Goal: Task Accomplishment & Management: Complete application form

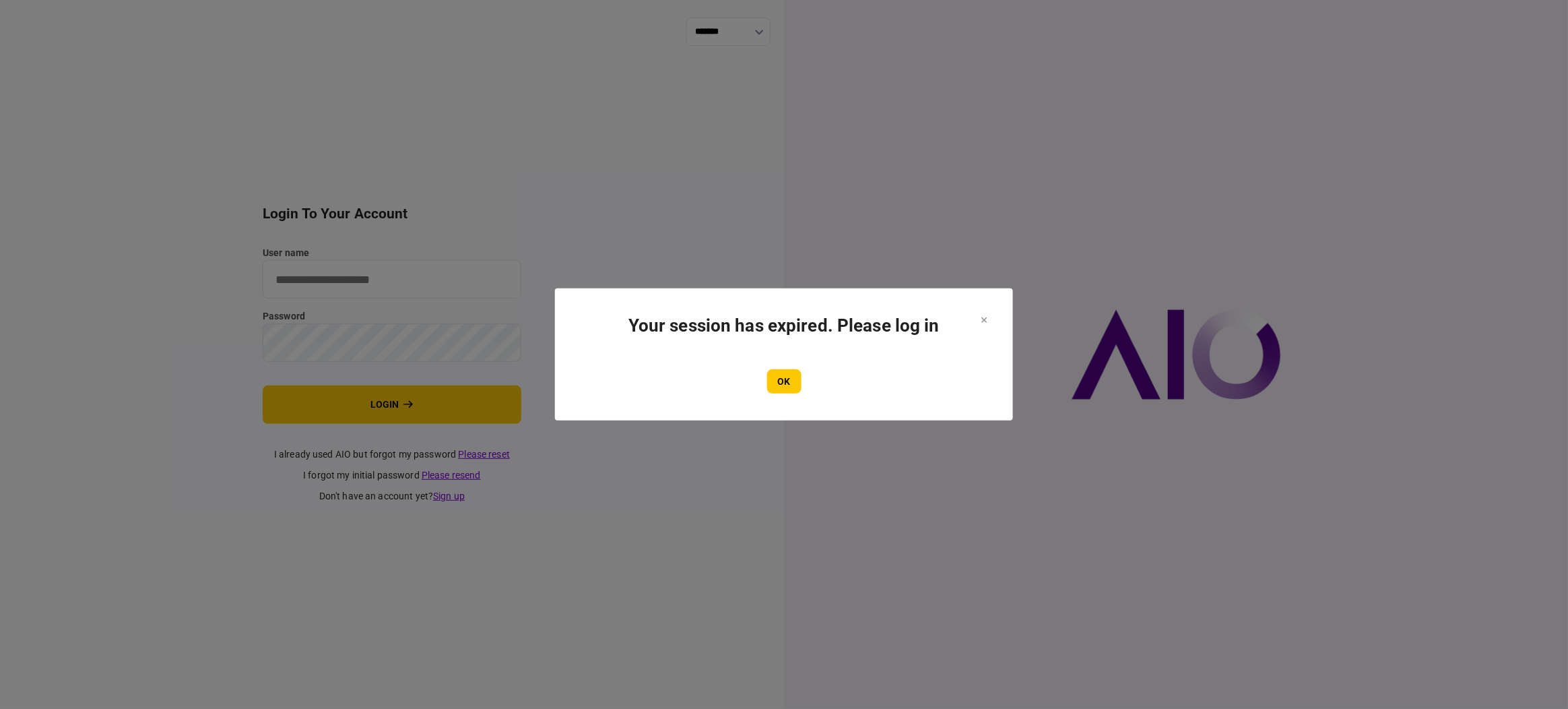
type input "**********"
click at [788, 386] on button "OK" at bounding box center [784, 381] width 34 height 24
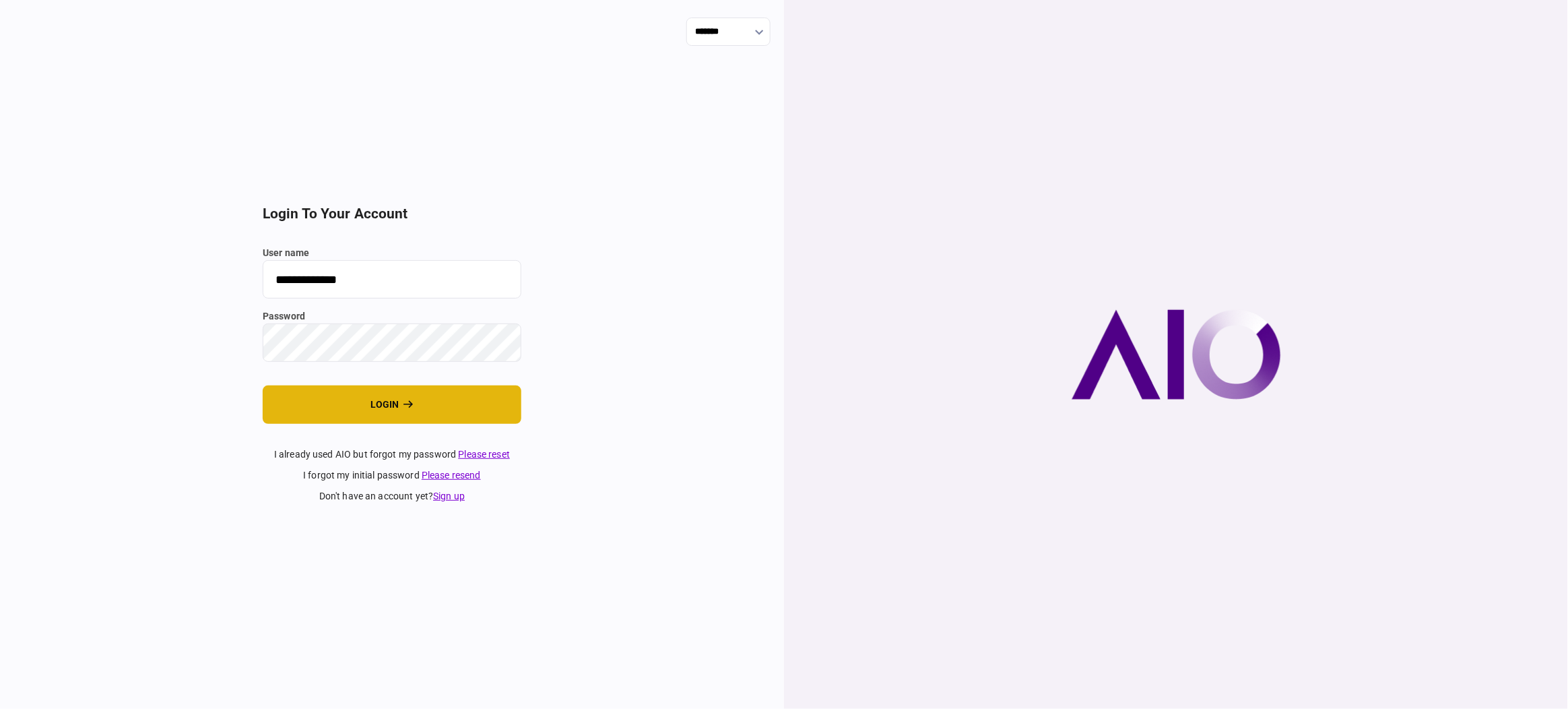
click at [438, 399] on button "login" at bounding box center [392, 405] width 259 height 39
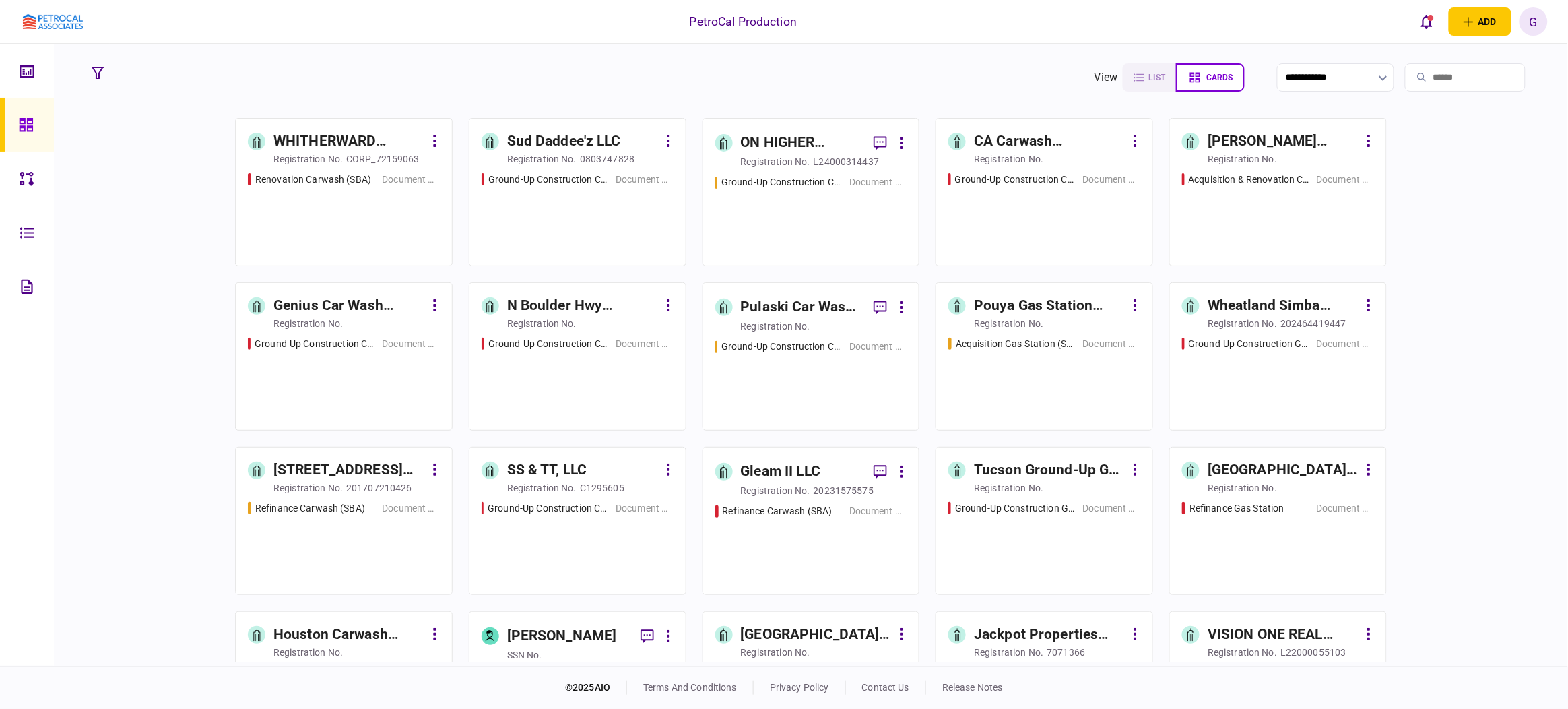
click at [1027, 301] on div "Pouya Gas Station Acquisition" at bounding box center [1050, 305] width 151 height 21
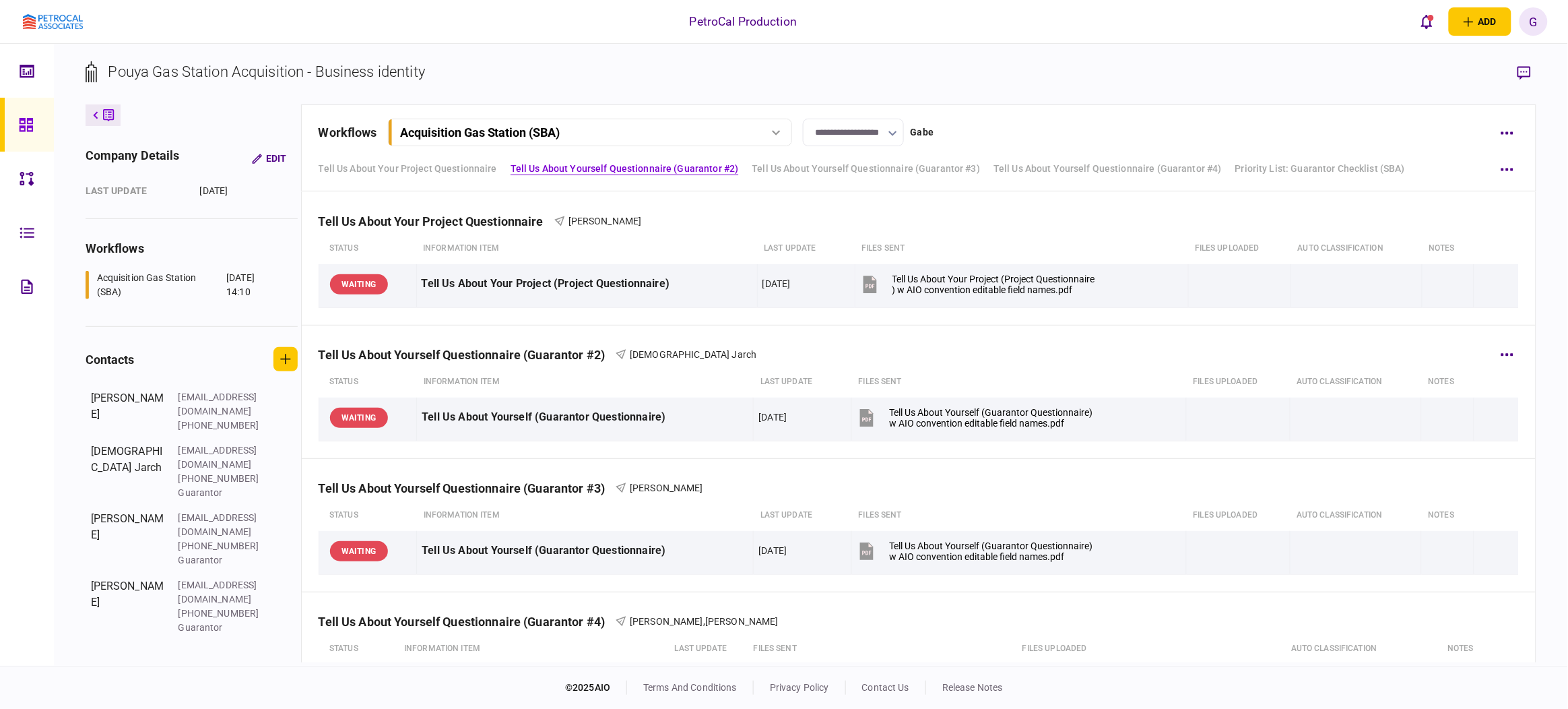
scroll to position [253, 0]
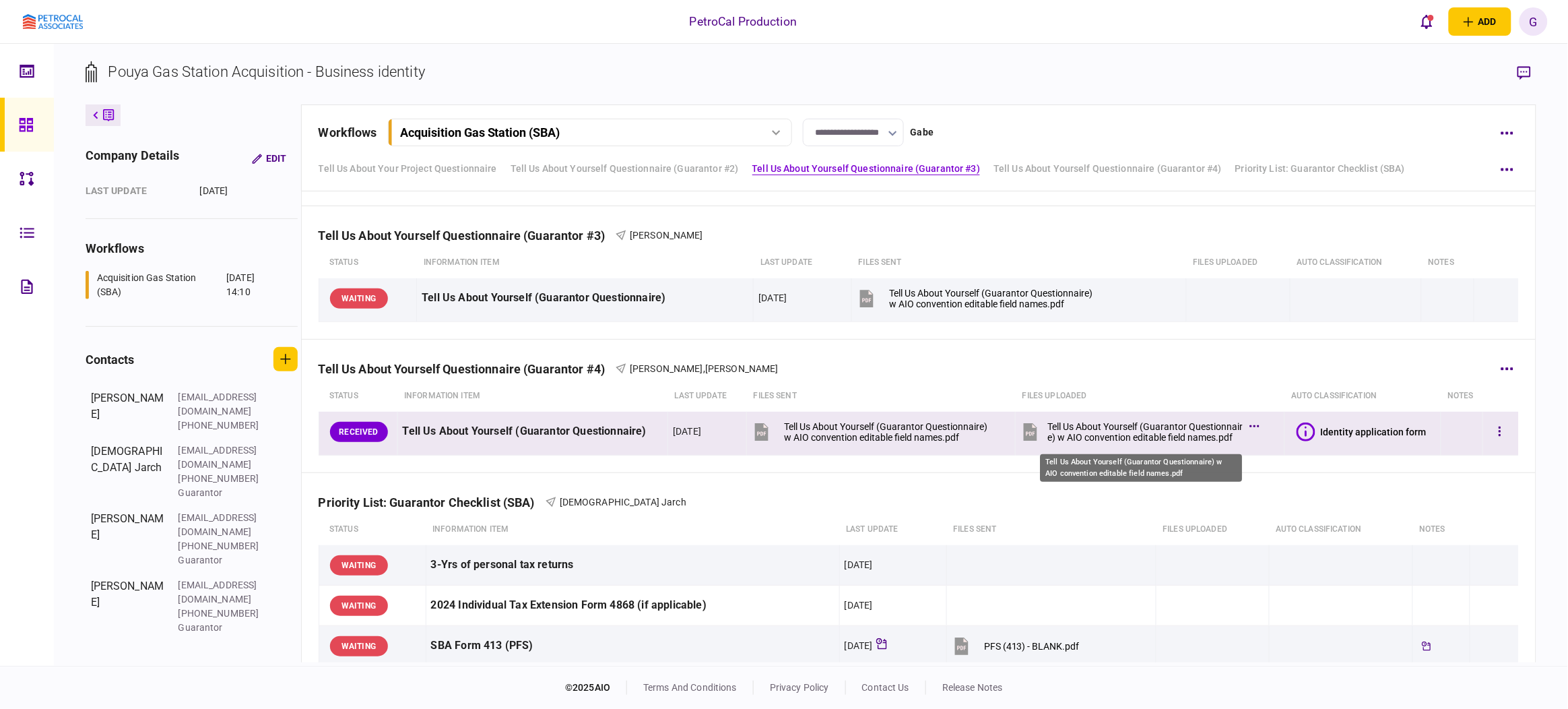
click at [1093, 436] on div "Tell Us About Yourself (Guarantor Questionnaire) w AIO convention editable fiel…" at bounding box center [1145, 431] width 195 height 21
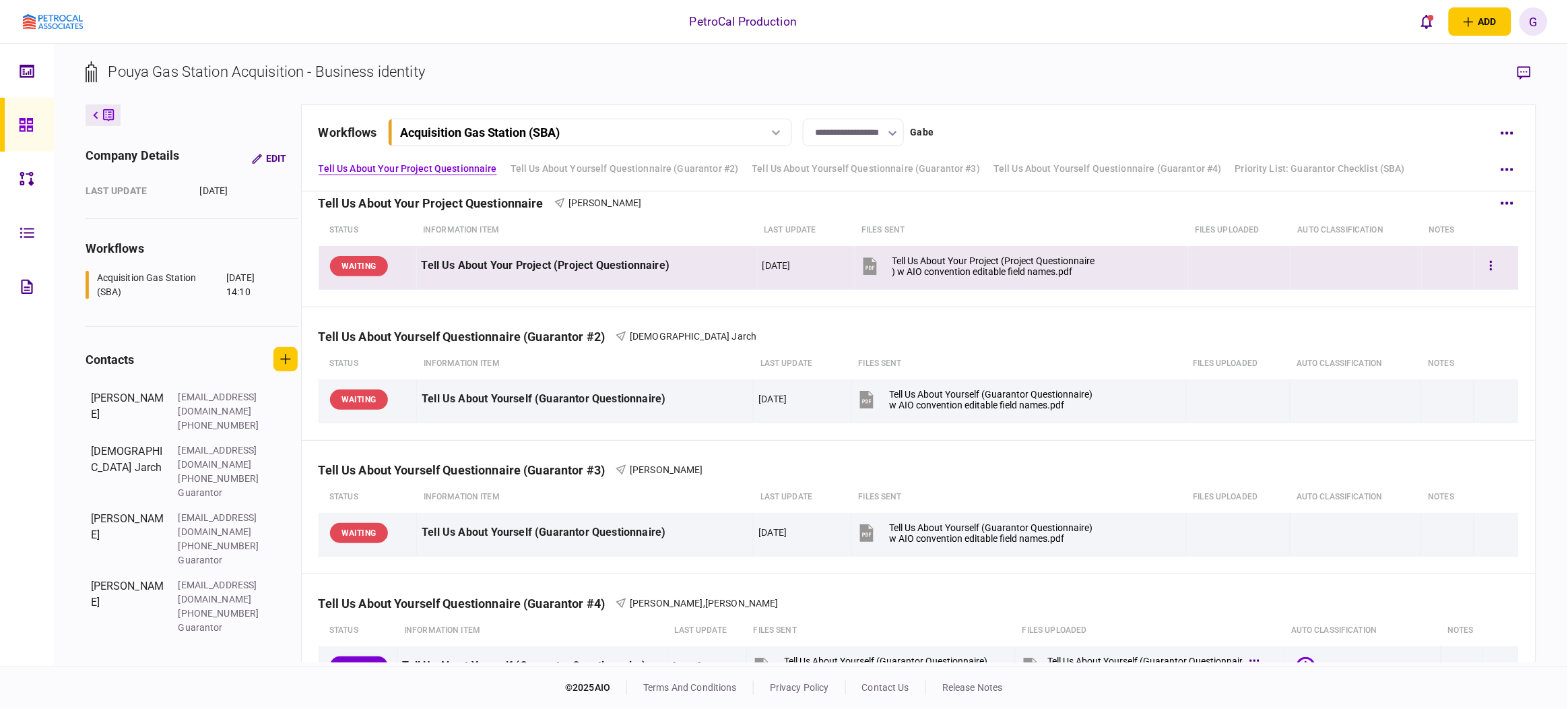
scroll to position [0, 0]
